Goal: Find contact information: Find contact information

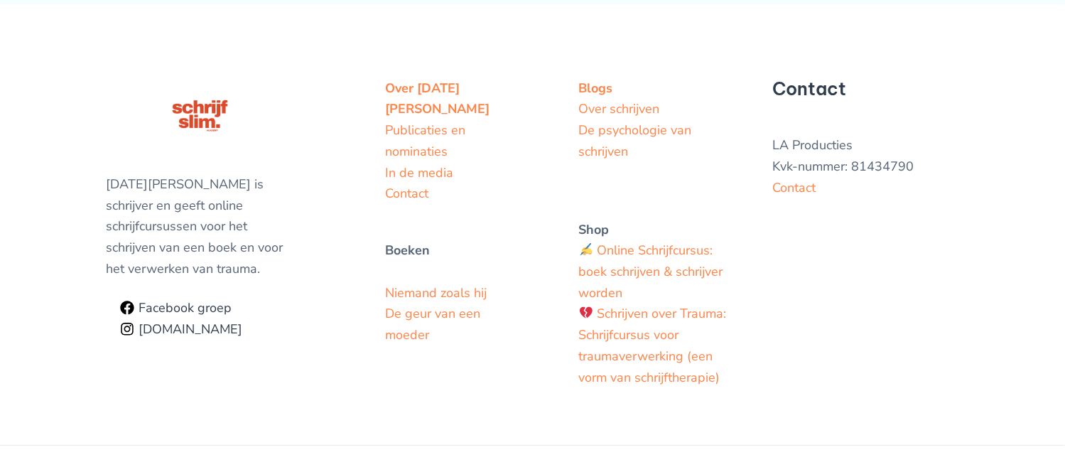
scroll to position [627, 0]
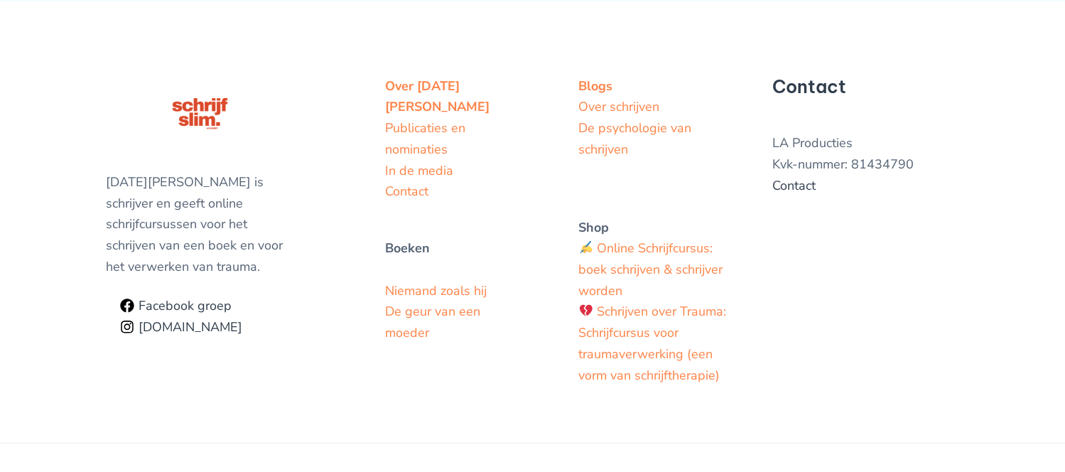
click at [788, 194] on link "Contact" at bounding box center [793, 185] width 43 height 17
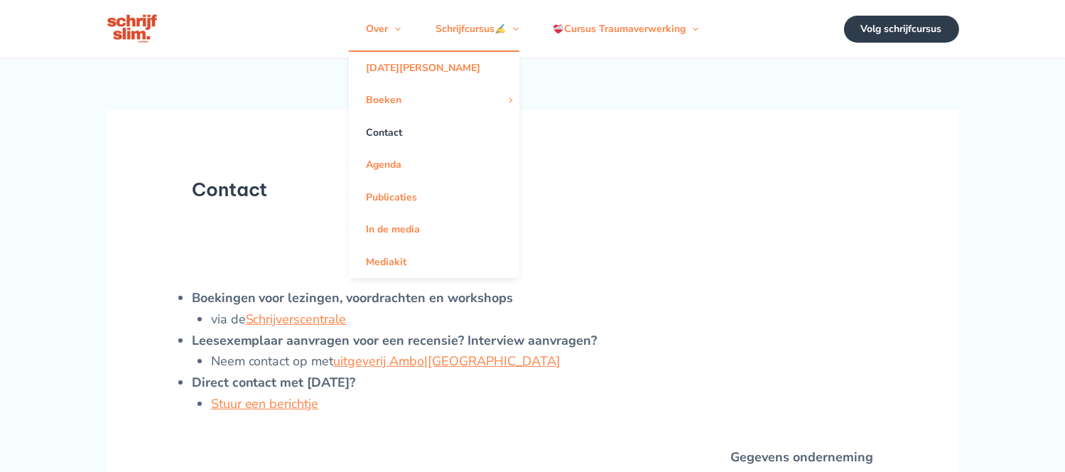
click at [382, 138] on link "Contact" at bounding box center [434, 132] width 170 height 32
click at [396, 84] on link "[DATE][PERSON_NAME]" at bounding box center [434, 68] width 170 height 32
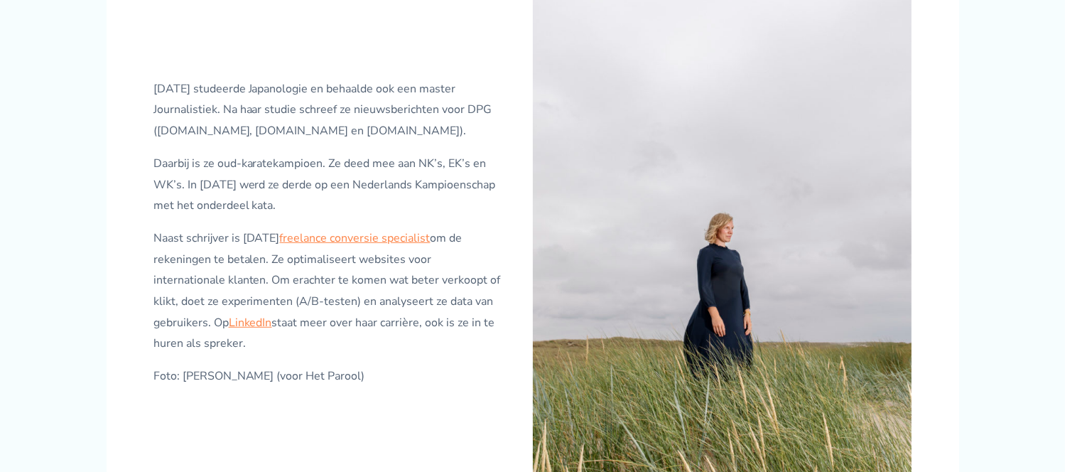
scroll to position [815, 0]
click at [789, 256] on img at bounding box center [722, 238] width 379 height 531
click at [362, 245] on link "freelance conversie specialist" at bounding box center [355, 237] width 151 height 16
click at [229, 330] on link "LinkedIn" at bounding box center [250, 322] width 43 height 16
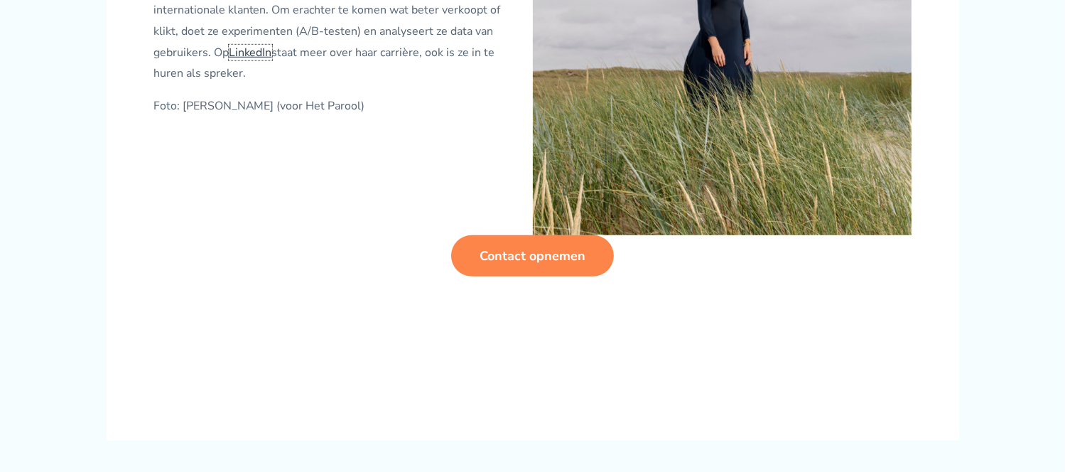
scroll to position [1088, 0]
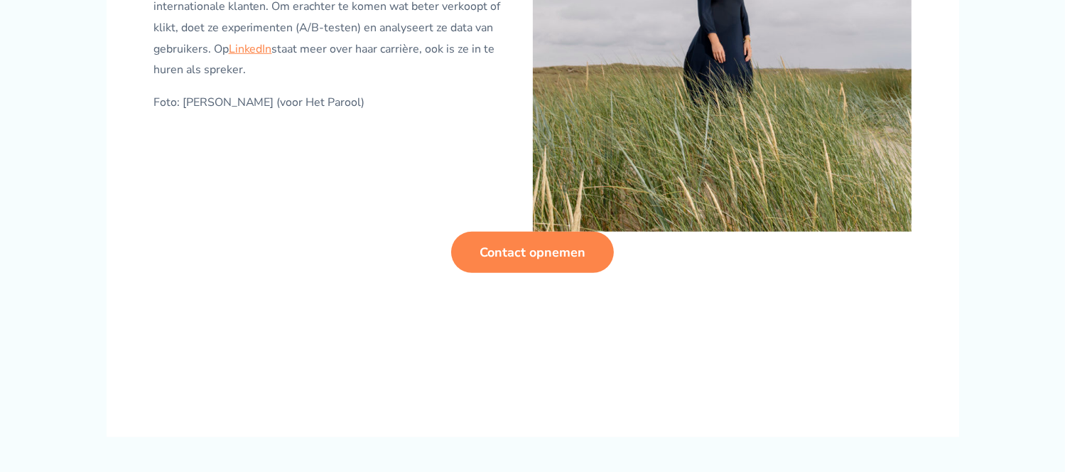
click at [520, 261] on strong "Contact opnemen" at bounding box center [532, 252] width 106 height 17
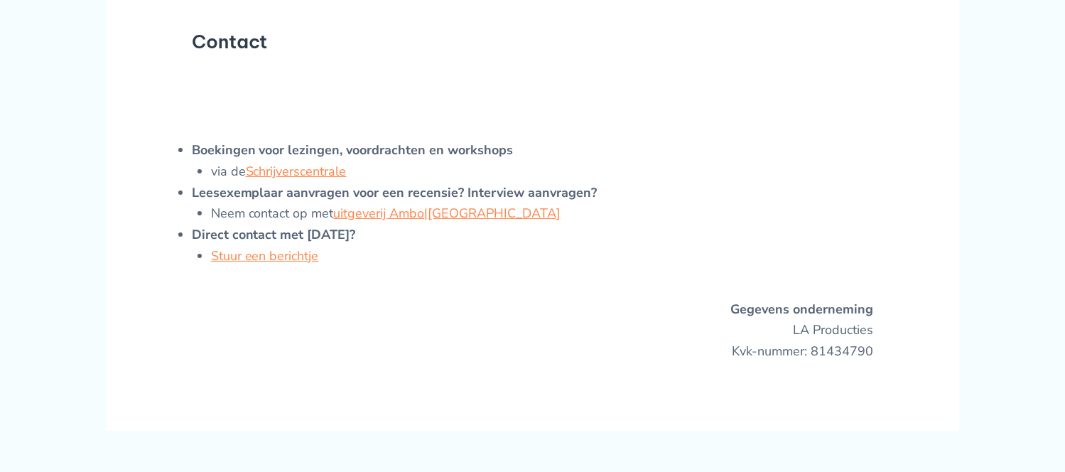
scroll to position [155, 0]
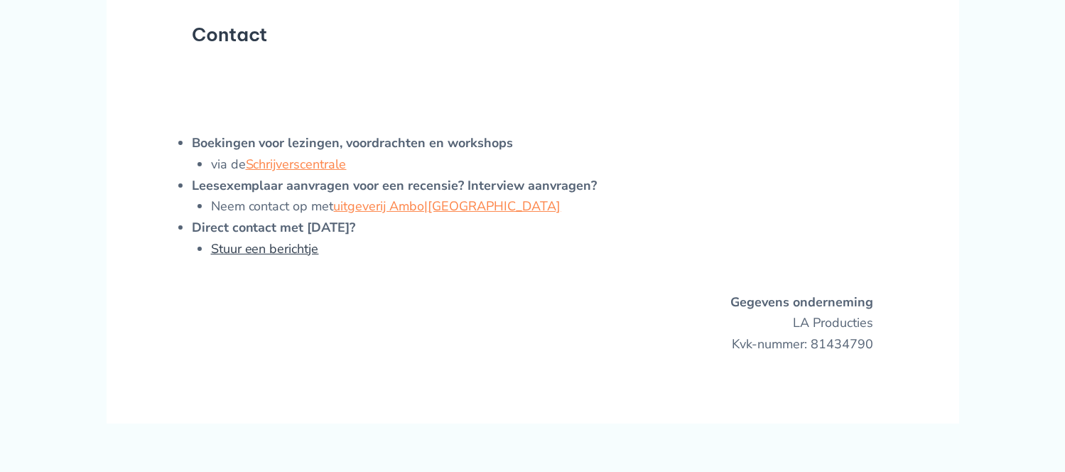
click at [293, 257] on link "Stuur een berichtje" at bounding box center [265, 248] width 108 height 17
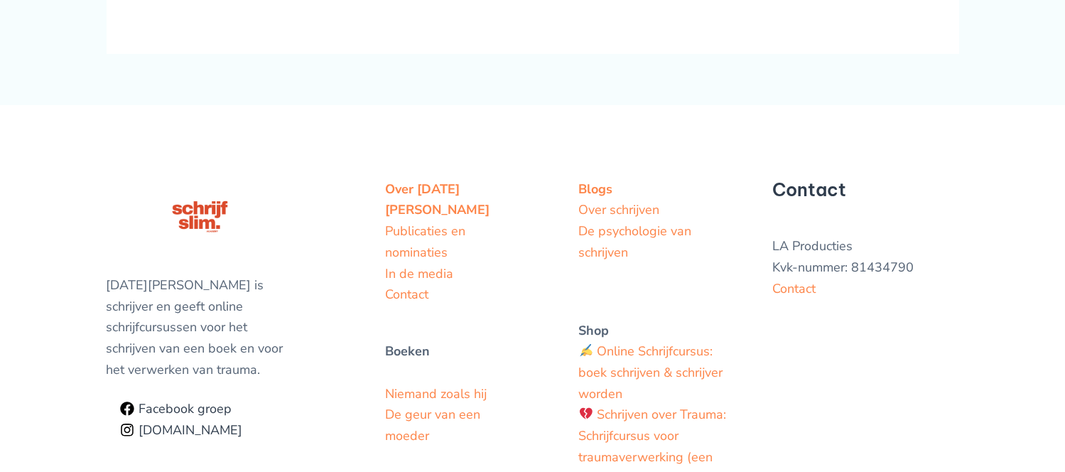
scroll to position [704, 0]
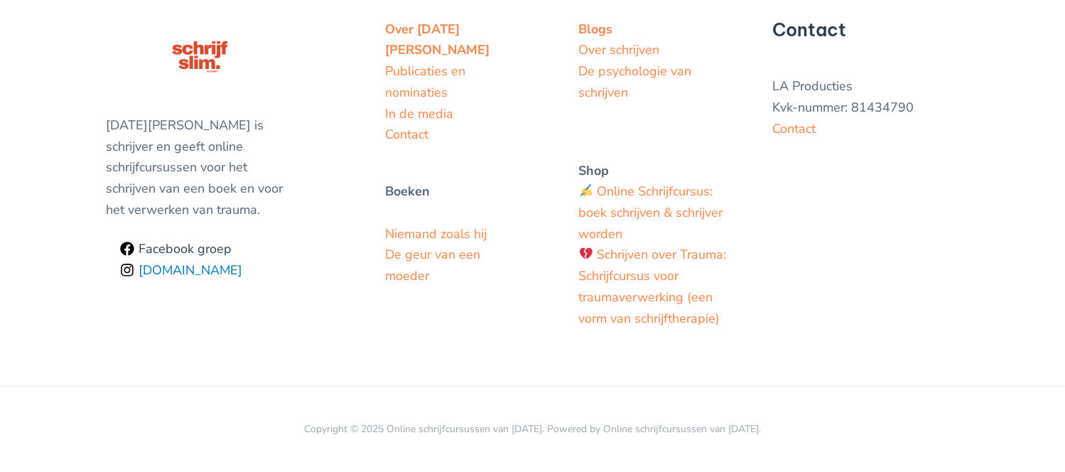
click at [228, 273] on span "[DOMAIN_NAME]" at bounding box center [188, 270] width 108 height 13
